Goal: Navigation & Orientation: Find specific page/section

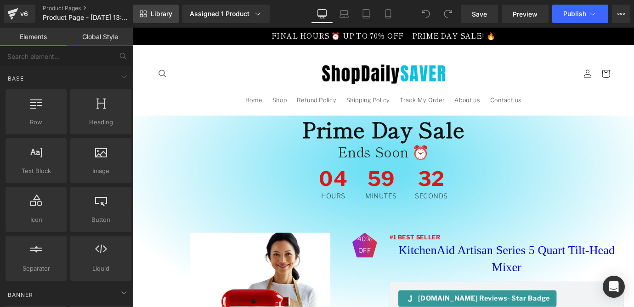
click at [148, 17] on link "Library" at bounding box center [156, 14] width 46 height 18
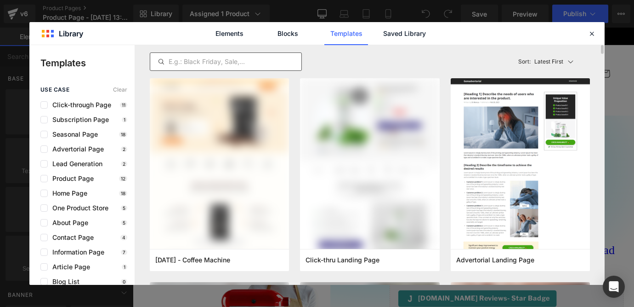
click at [245, 58] on input "text" at bounding box center [225, 61] width 151 height 11
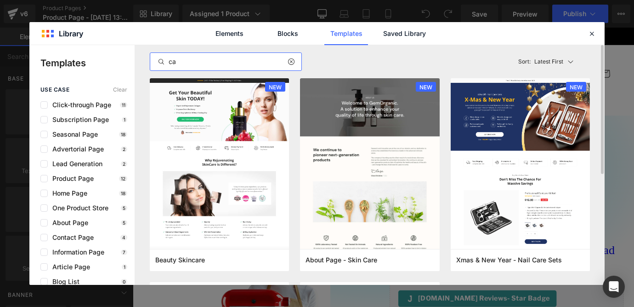
type input "c"
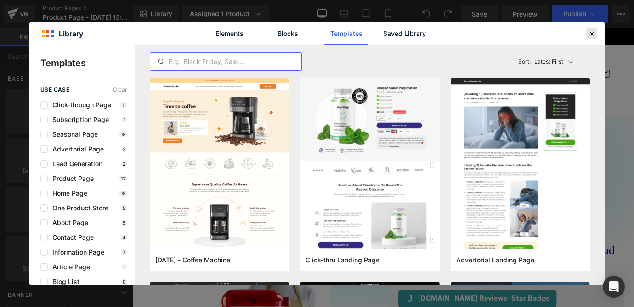
click at [592, 36] on icon at bounding box center [592, 33] width 8 height 8
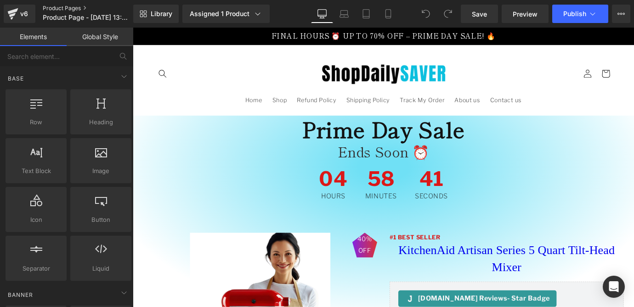
click at [58, 7] on link "Product Pages" at bounding box center [96, 8] width 106 height 7
